Goal: Information Seeking & Learning: Compare options

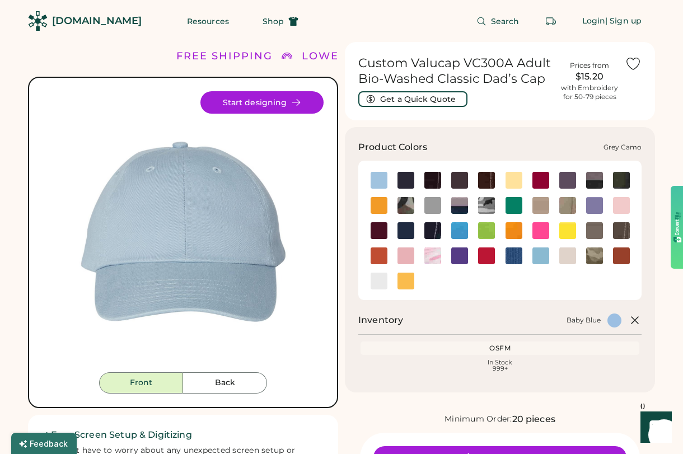
click at [486, 202] on img at bounding box center [486, 205] width 17 height 17
click at [489, 204] on img at bounding box center [486, 205] width 17 height 17
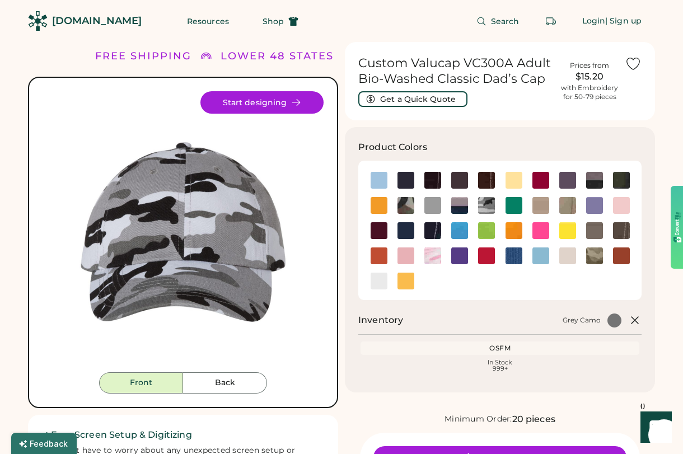
click at [315, 301] on img at bounding box center [183, 231] width 281 height 281
click at [408, 204] on img at bounding box center [406, 205] width 17 height 17
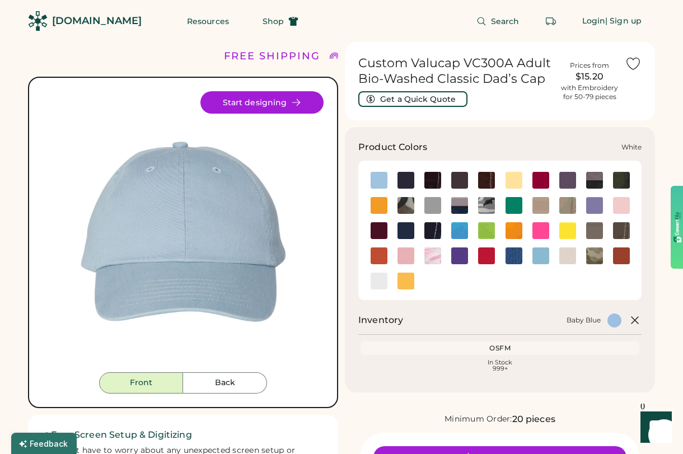
click at [379, 281] on img at bounding box center [379, 281] width 17 height 17
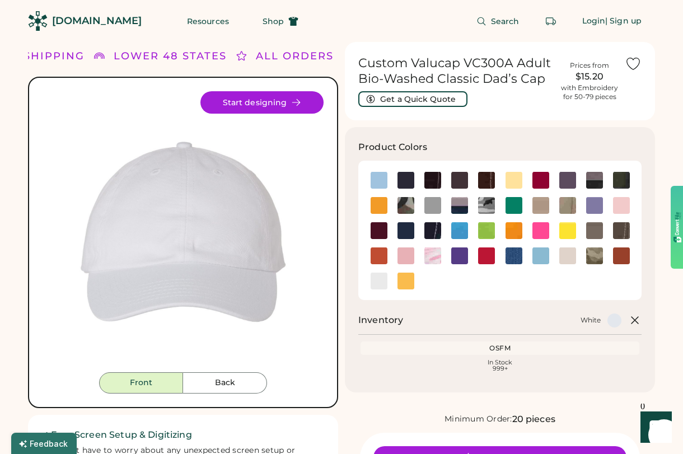
click at [311, 316] on img at bounding box center [183, 231] width 281 height 281
click at [435, 254] on img at bounding box center [432, 255] width 17 height 17
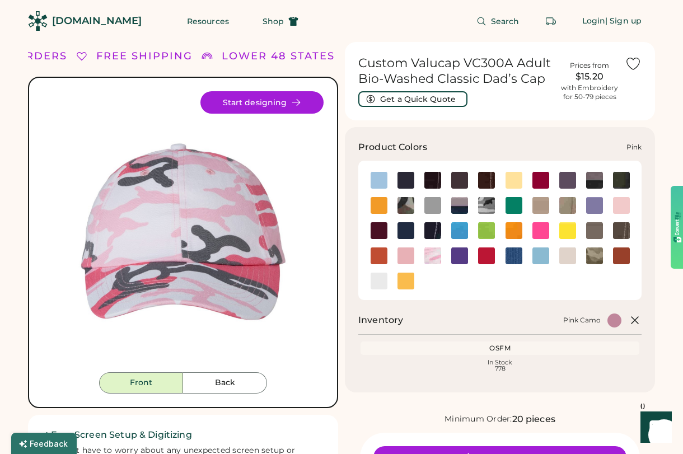
click at [400, 254] on img at bounding box center [406, 255] width 17 height 17
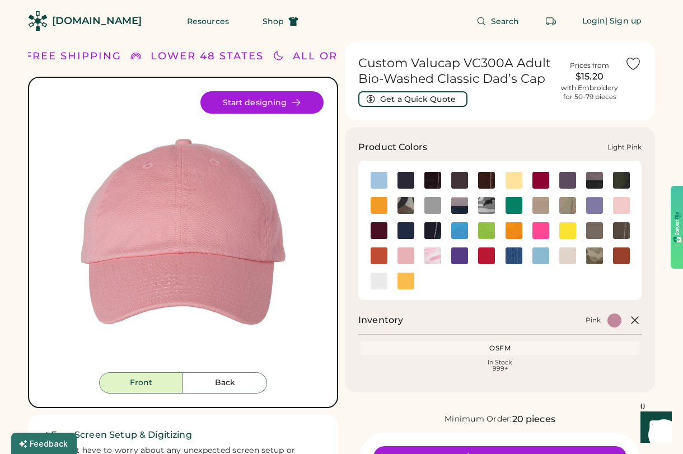
click at [620, 206] on img at bounding box center [621, 205] width 17 height 17
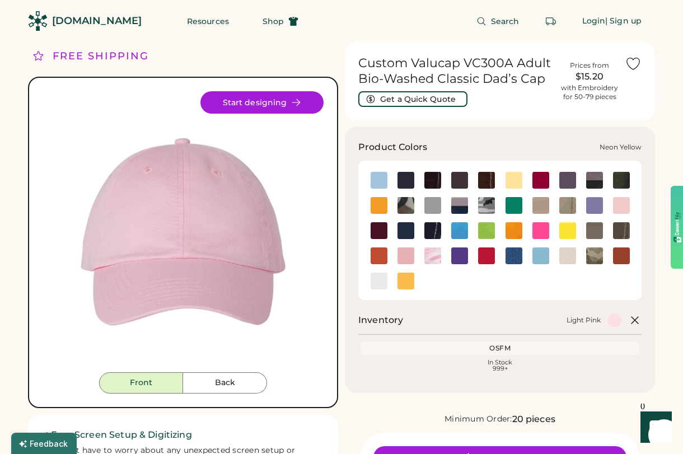
click at [566, 230] on img at bounding box center [567, 230] width 17 height 17
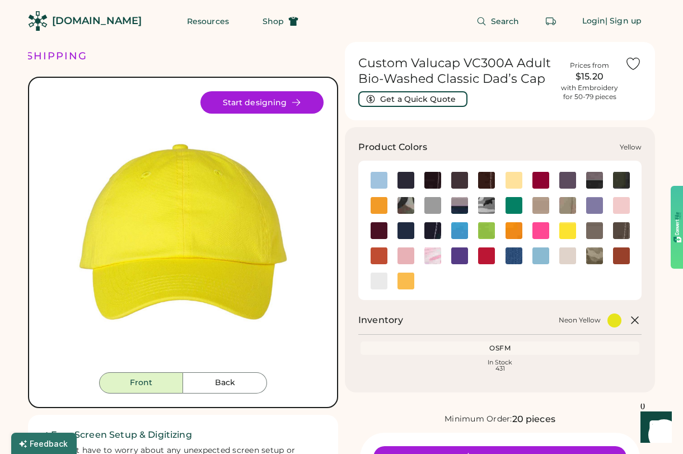
click at [409, 279] on img at bounding box center [406, 281] width 17 height 17
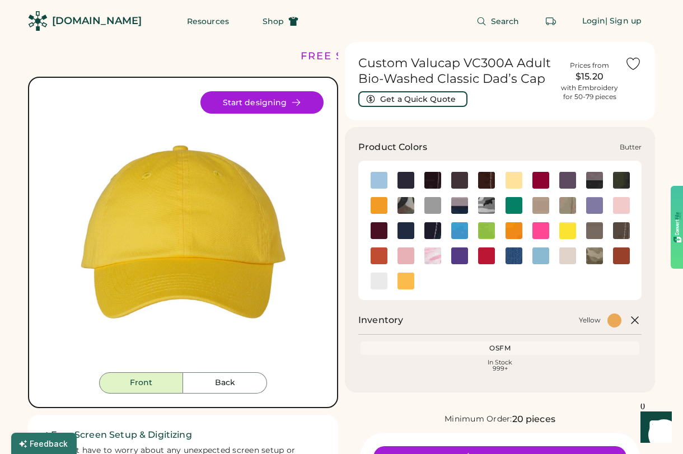
click at [514, 179] on img at bounding box center [514, 180] width 17 height 17
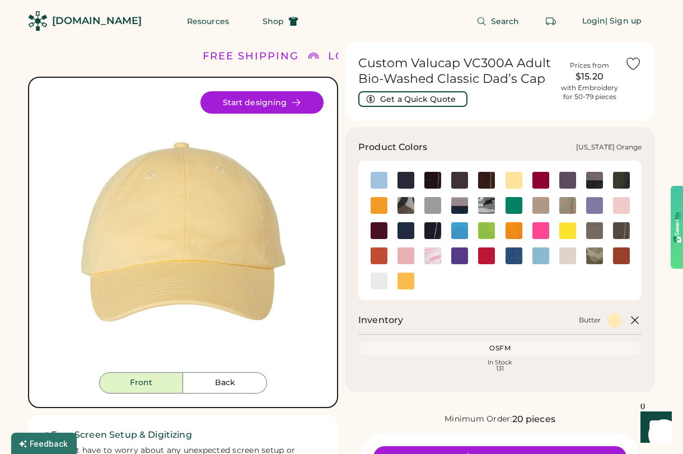
click at [624, 256] on img at bounding box center [621, 255] width 17 height 17
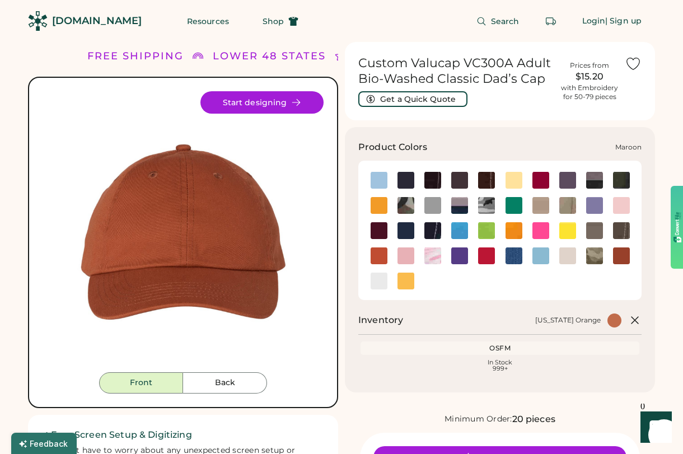
click at [376, 228] on img at bounding box center [379, 230] width 17 height 17
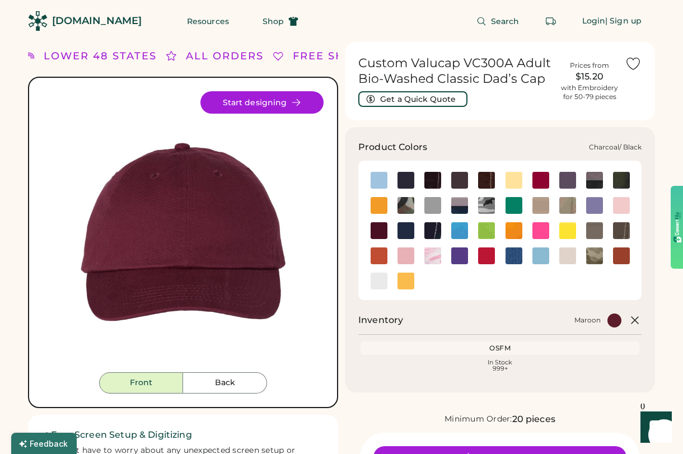
click at [598, 178] on img at bounding box center [594, 180] width 17 height 17
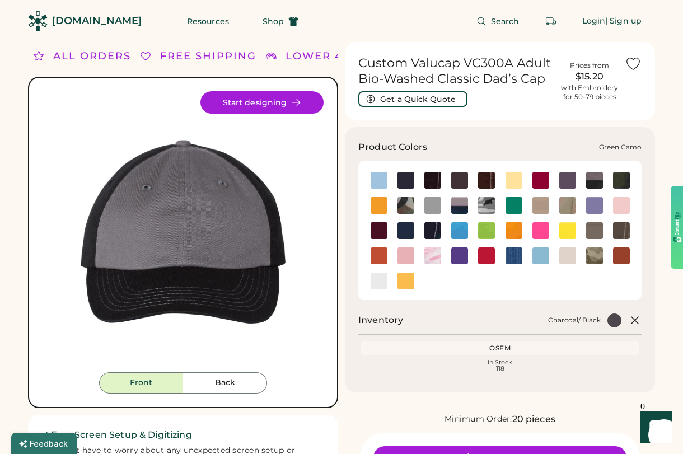
click at [405, 203] on img at bounding box center [406, 205] width 17 height 17
